Goal: Task Accomplishment & Management: Manage account settings

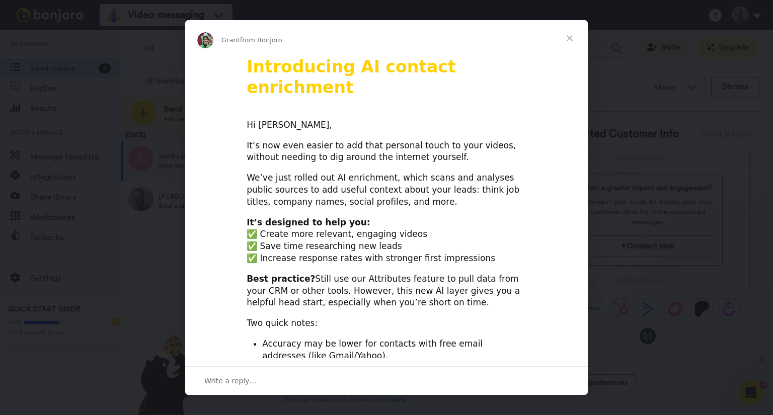
click at [569, 40] on span "Close" at bounding box center [569, 38] width 36 height 36
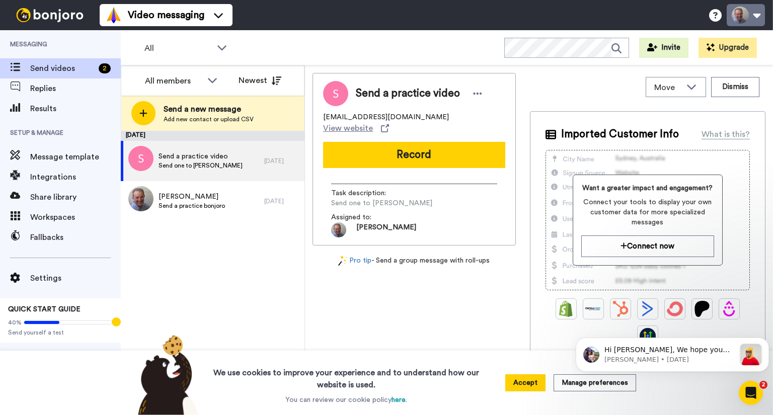
click at [753, 20] on button at bounding box center [746, 15] width 38 height 22
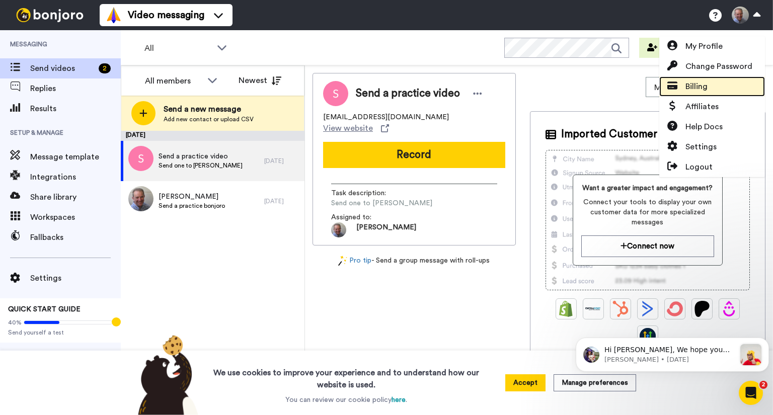
click at [690, 86] on span "Billing" at bounding box center [696, 87] width 22 height 12
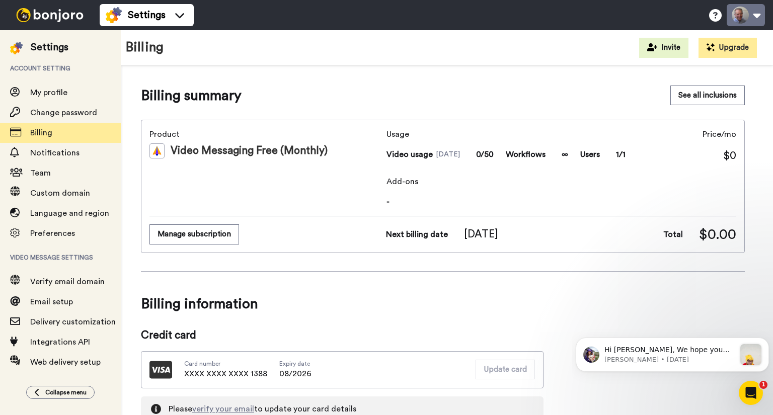
click at [760, 17] on button at bounding box center [746, 15] width 38 height 22
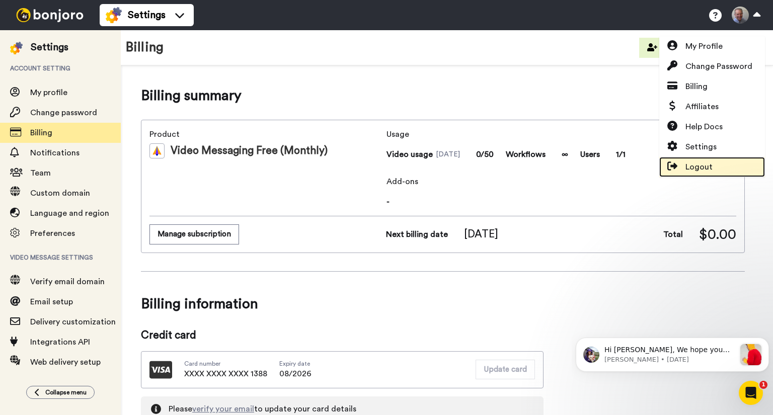
click at [703, 164] on span "Logout" at bounding box center [698, 167] width 27 height 12
